Goal: Find specific page/section: Find specific page/section

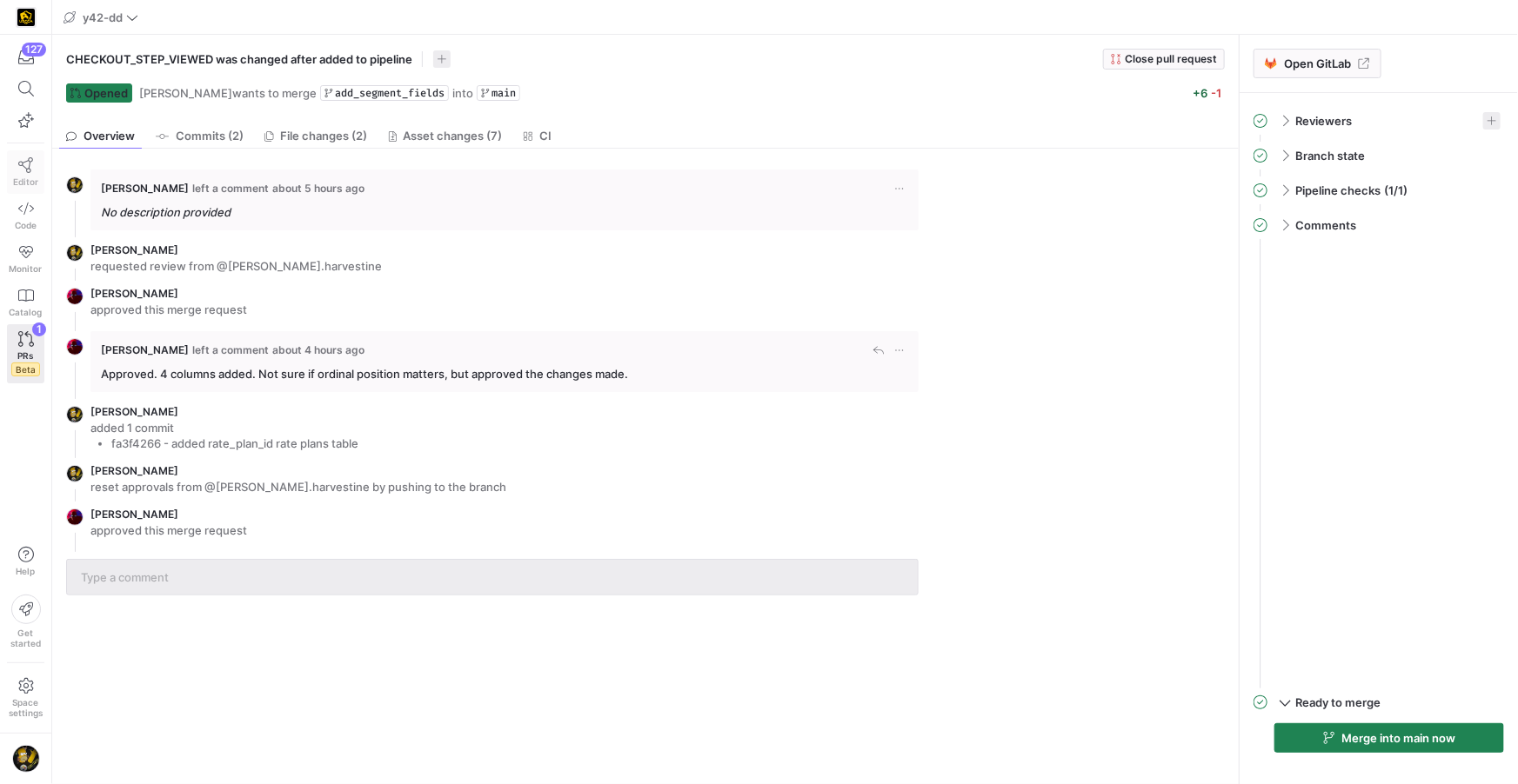
click at [37, 158] on link "Editor" at bounding box center [26, 171] width 38 height 43
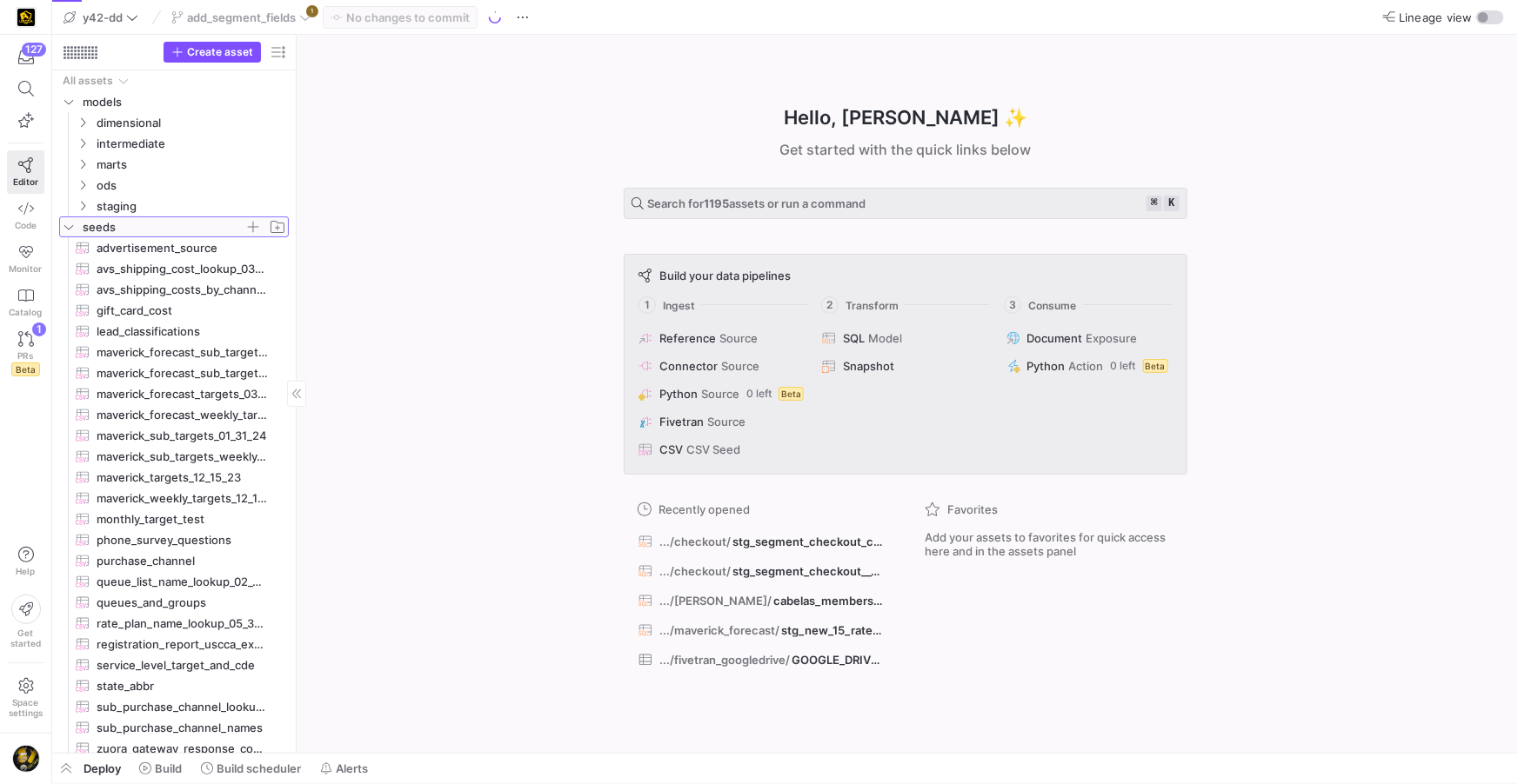
click at [71, 229] on icon "Press SPACE to select this row." at bounding box center [68, 226] width 12 height 10
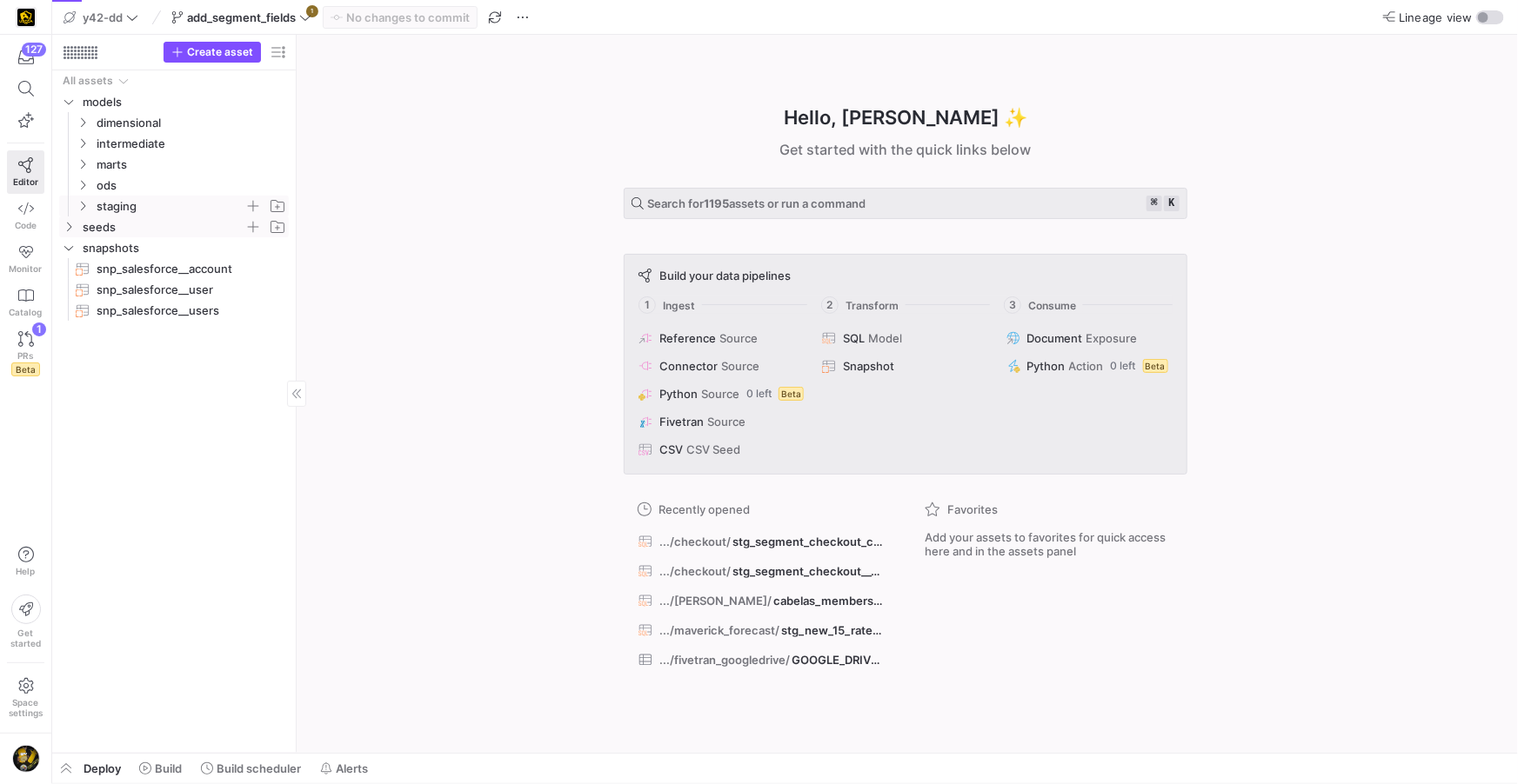
click at [82, 211] on y42-icon "Press SPACE to select this row." at bounding box center [82, 205] width 14 height 14
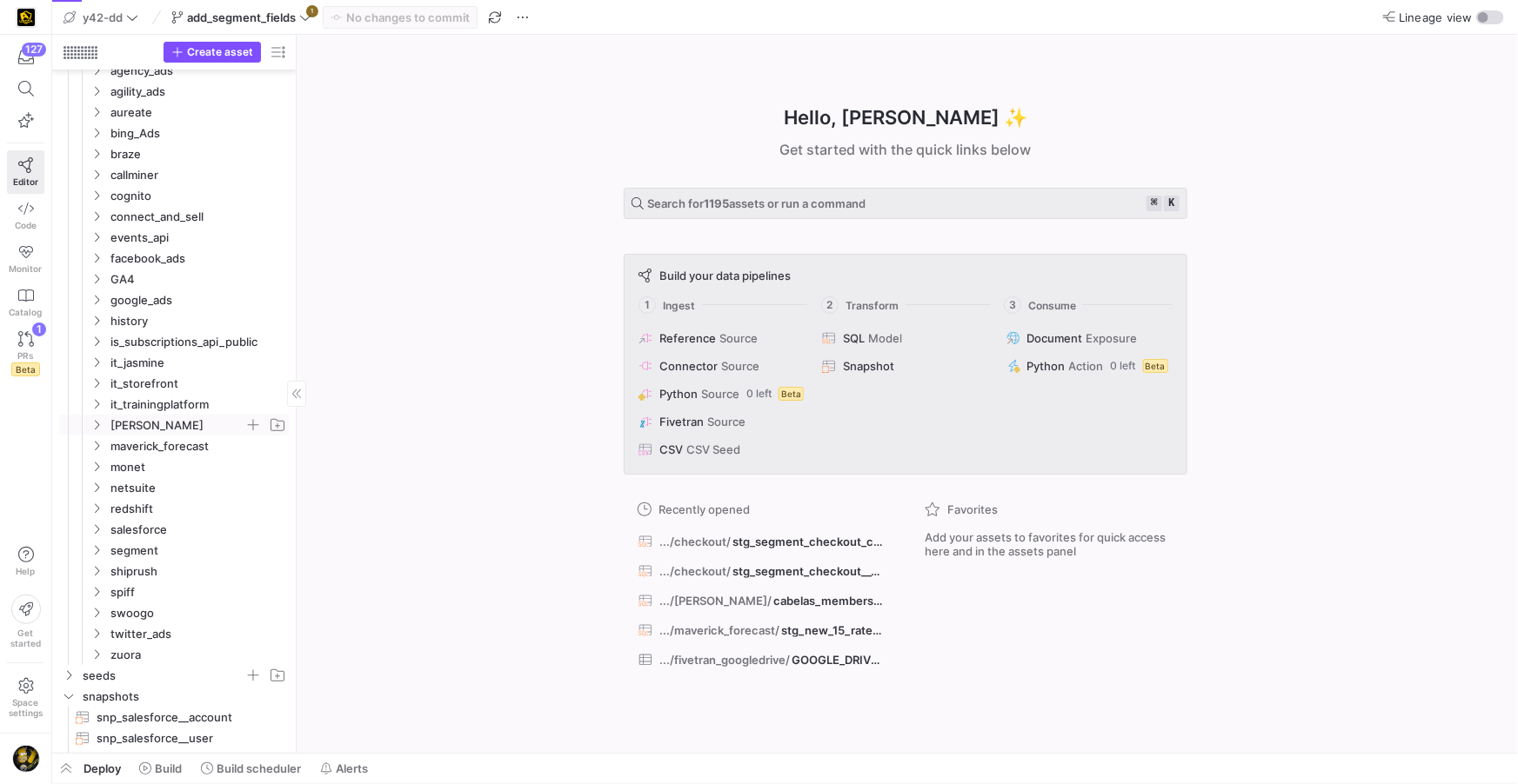
click at [94, 427] on icon "Press SPACE to select this row." at bounding box center [96, 424] width 12 height 10
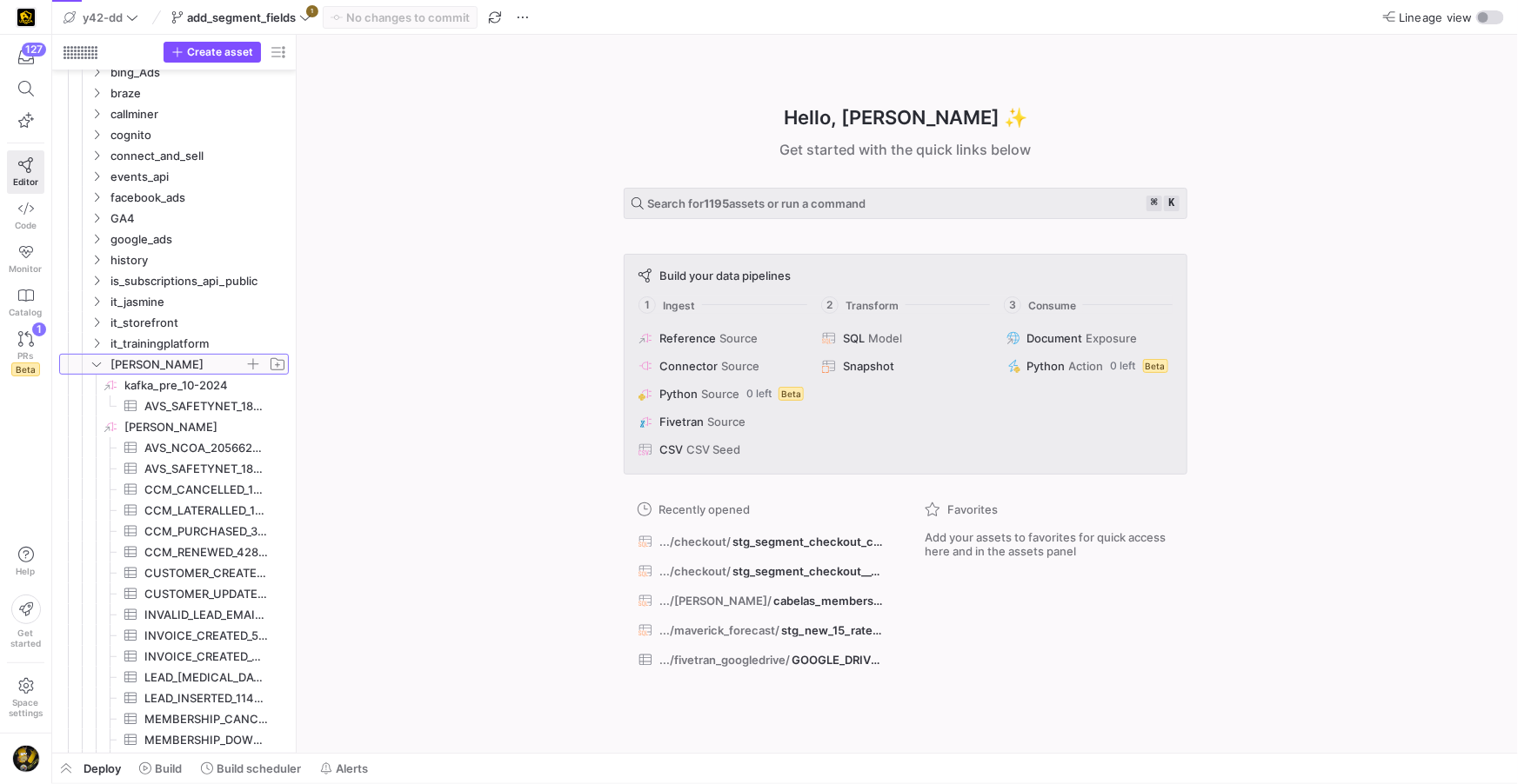
scroll to position [218, 0]
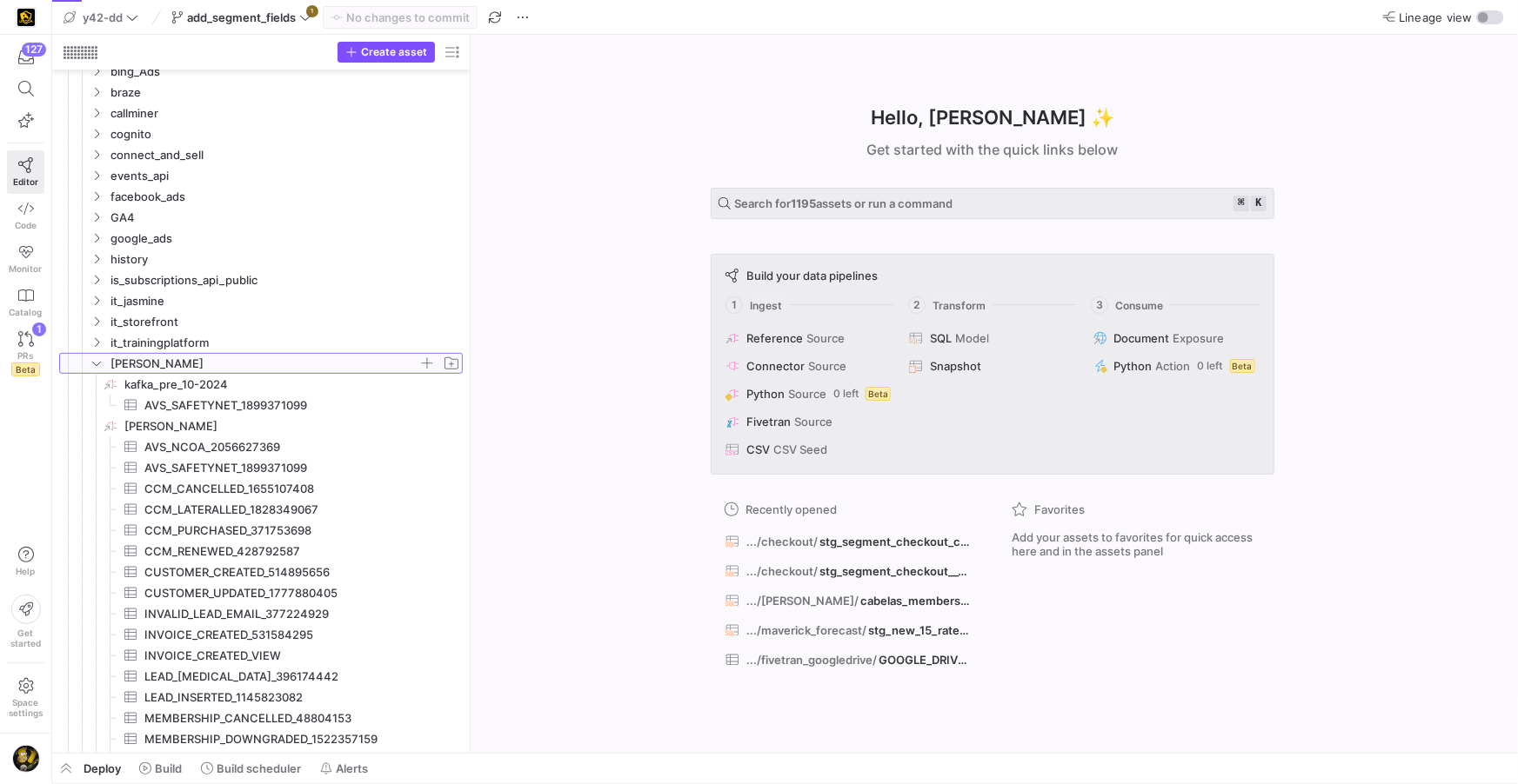
drag, startPoint x: 296, startPoint y: 427, endPoint x: 512, endPoint y: 435, distance: 216.1
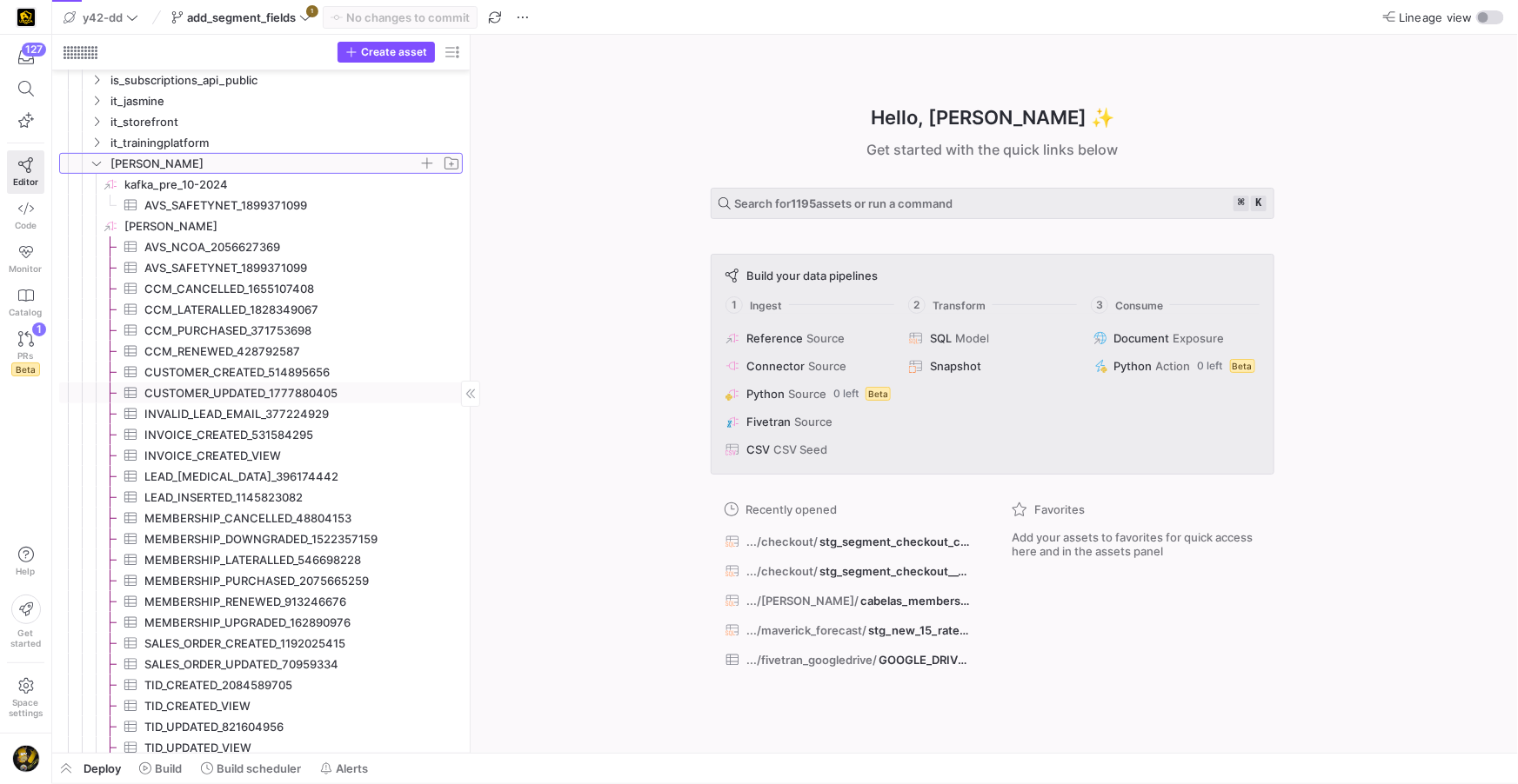
scroll to position [438, 0]
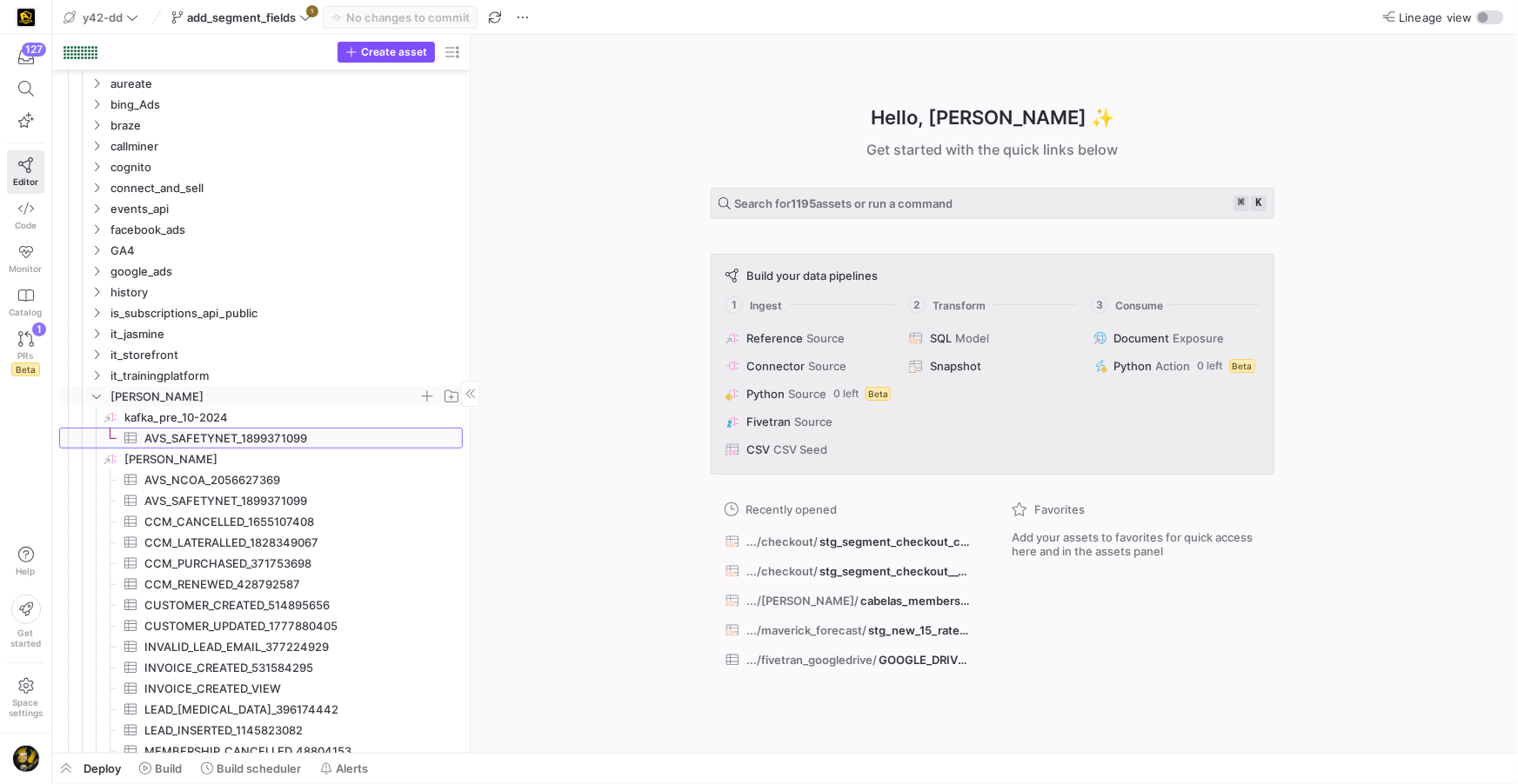
click at [276, 433] on span "AVS_SAFETYNET_1899371099​​​​​​​​​" at bounding box center [294, 439] width 298 height 20
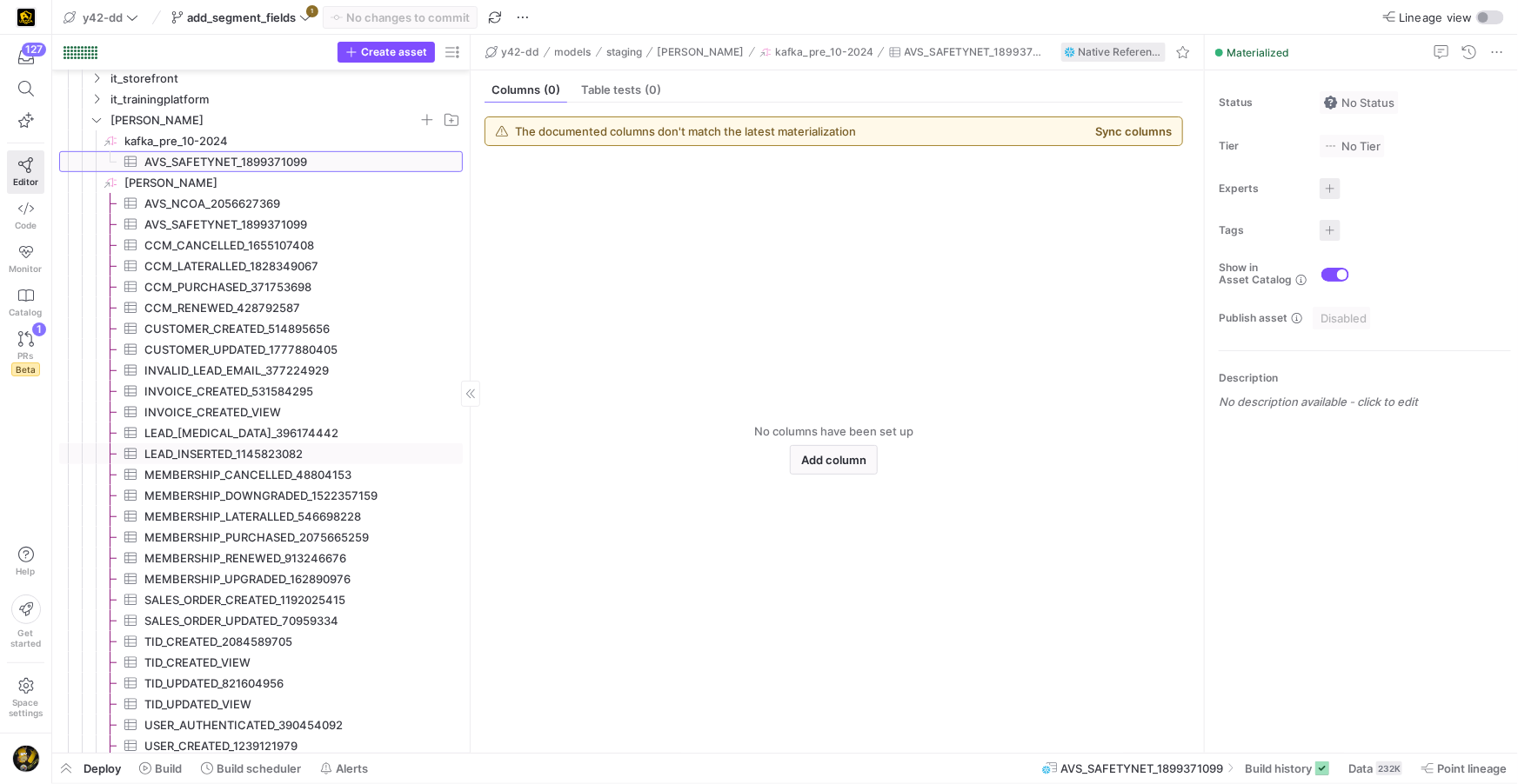
scroll to position [473, 0]
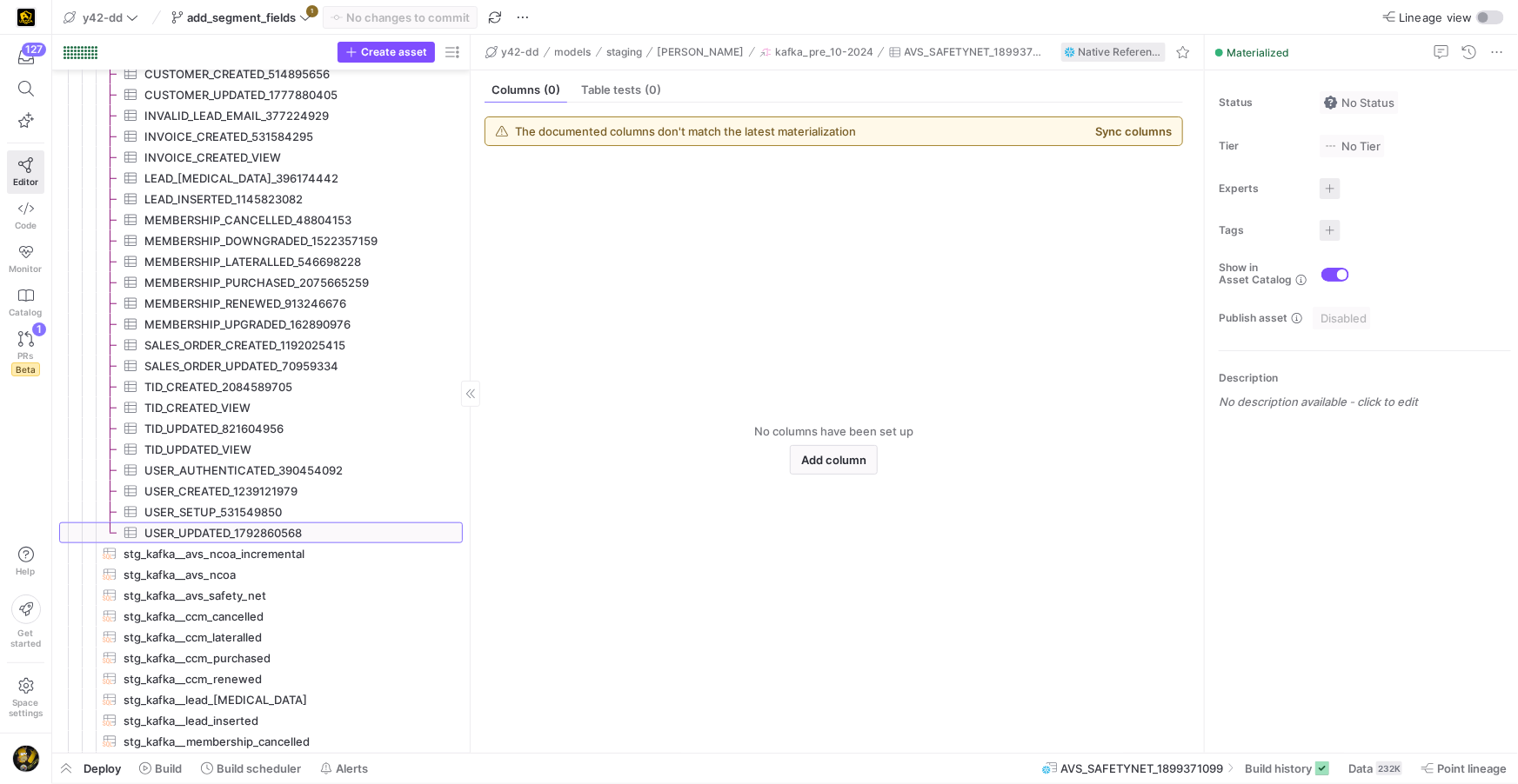
click at [233, 528] on span "USER_UPDATED_1792860568​​​​​​​​​" at bounding box center [294, 534] width 298 height 20
click at [894, 53] on span "USER_UPDATED_1792860568" at bounding box center [969, 52] width 151 height 12
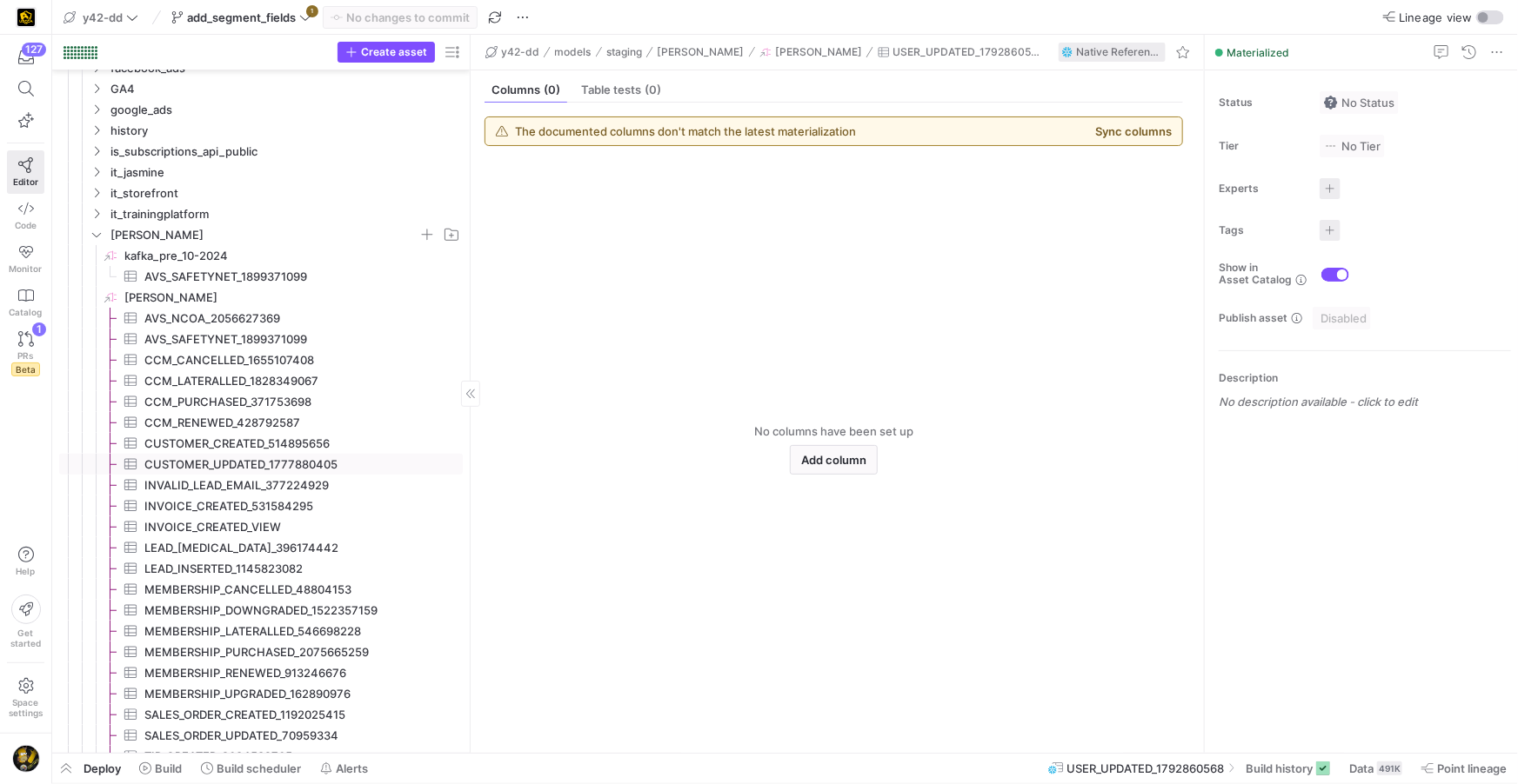
scroll to position [334, 0]
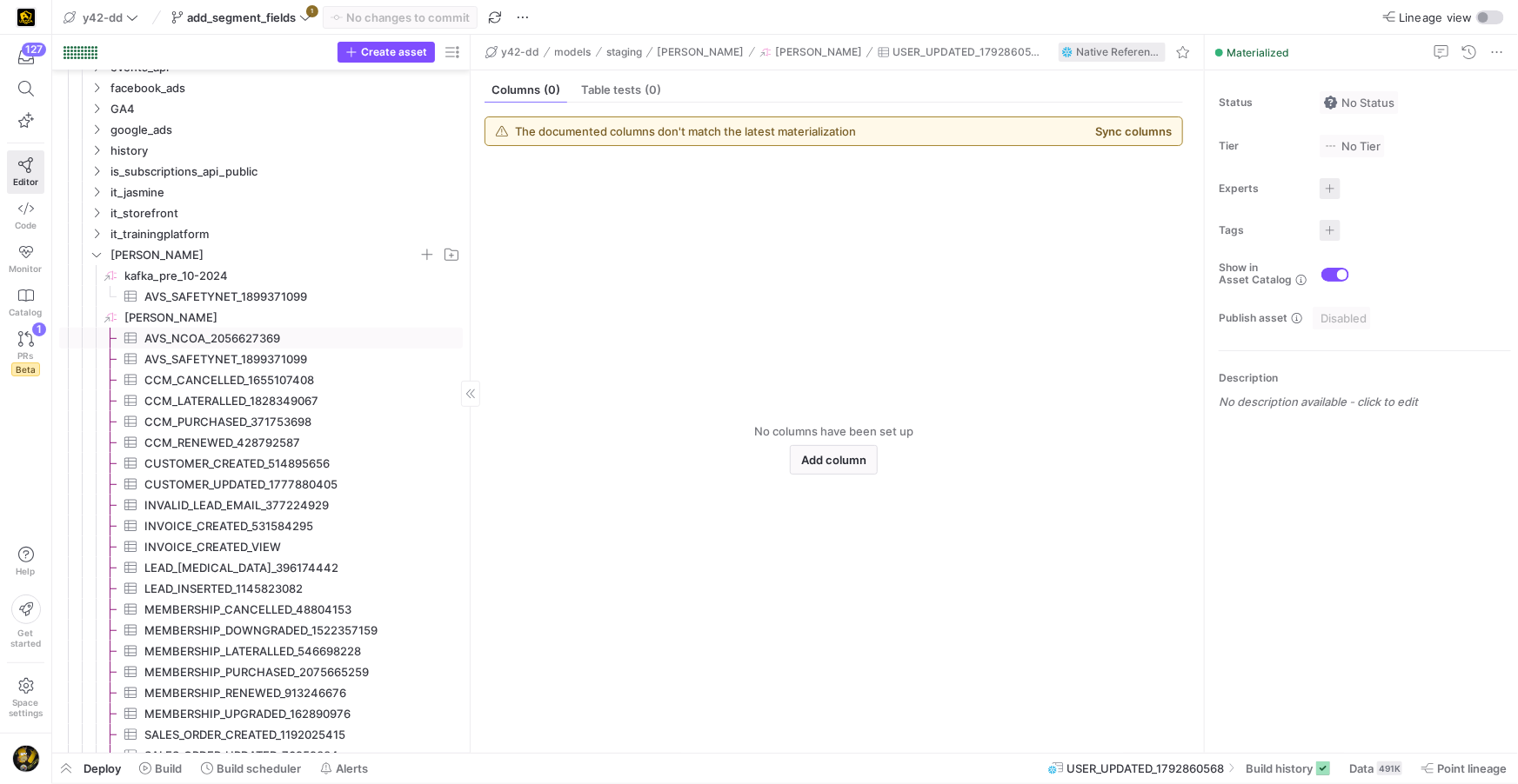
click at [218, 337] on span "AVS_NCOA_2056627369​​​​​​​​​" at bounding box center [294, 339] width 298 height 20
